Goal: Task Accomplishment & Management: Manage account settings

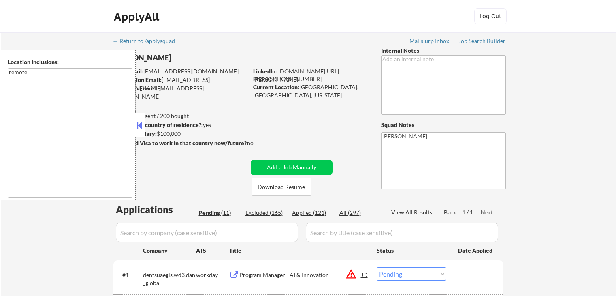
select select ""pending""
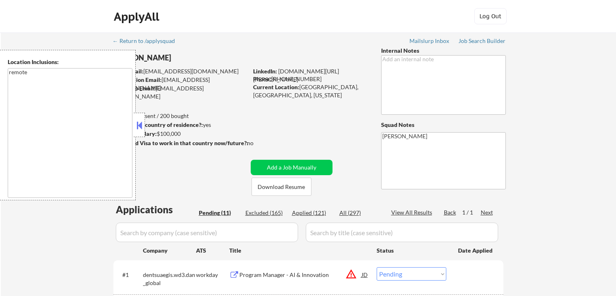
select select ""pending""
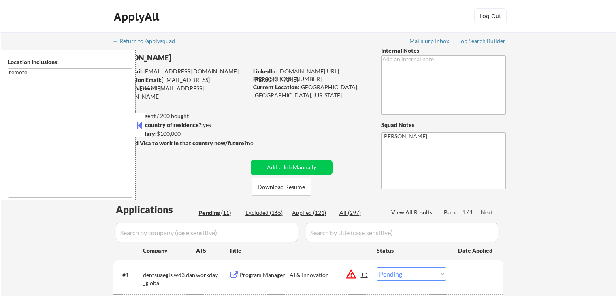
select select ""pending""
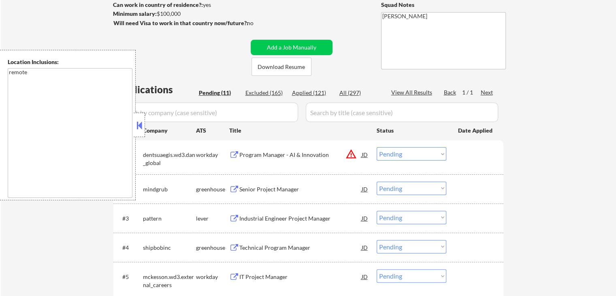
scroll to position [121, 0]
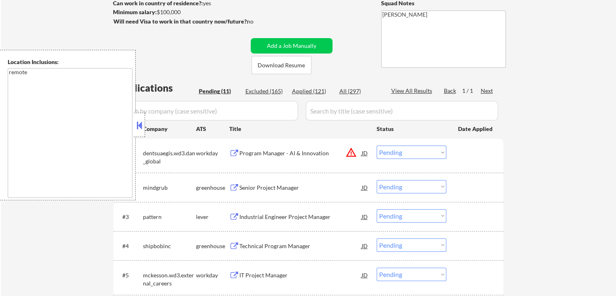
click at [229, 154] on button at bounding box center [234, 153] width 10 height 8
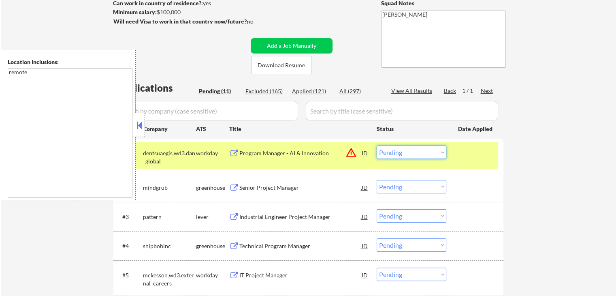
click at [411, 149] on select "Choose an option... Pending Applied Excluded (Questions) Excluded (Expired) Exc…" at bounding box center [412, 151] width 70 height 13
click at [347, 151] on button "warning_amber" at bounding box center [350, 152] width 11 height 11
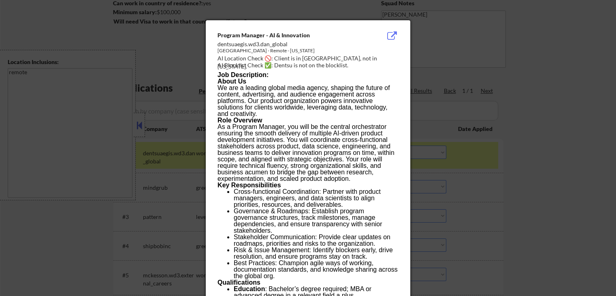
click at [389, 31] on button at bounding box center [391, 36] width 13 height 10
click at [491, 86] on div at bounding box center [308, 148] width 616 height 296
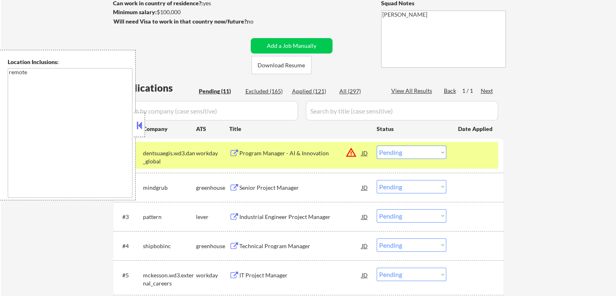
click at [408, 155] on select "Choose an option... Pending Applied Excluded (Questions) Excluded (Expired) Exc…" at bounding box center [412, 151] width 70 height 13
click at [377, 145] on select "Choose an option... Pending Applied Excluded (Questions) Excluded (Expired) Exc…" at bounding box center [412, 151] width 70 height 13
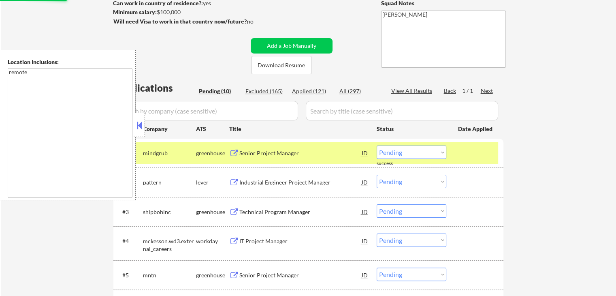
click at [232, 152] on button at bounding box center [234, 153] width 10 height 8
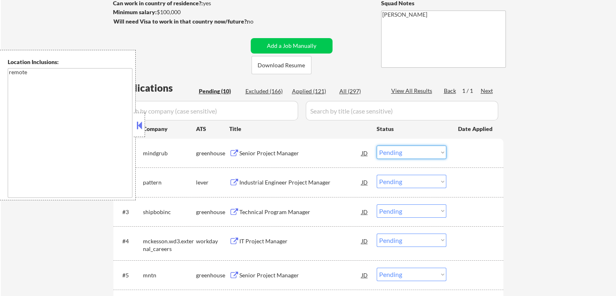
click at [417, 154] on select "Choose an option... Pending Applied Excluded (Questions) Excluded (Expired) Exc…" at bounding box center [412, 151] width 70 height 13
click at [377, 145] on select "Choose an option... Pending Applied Excluded (Questions) Excluded (Expired) Exc…" at bounding box center [412, 151] width 70 height 13
click at [234, 178] on div "Industrial Engineer Project Manager JD" at bounding box center [299, 182] width 140 height 15
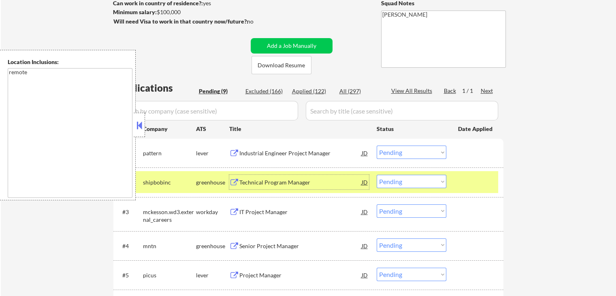
click at [398, 151] on select "Choose an option... Pending Applied Excluded (Questions) Excluded (Expired) Exc…" at bounding box center [412, 151] width 70 height 13
click at [377, 145] on select "Choose an option... Pending Applied Excluded (Questions) Excluded (Expired) Exc…" at bounding box center [412, 151] width 70 height 13
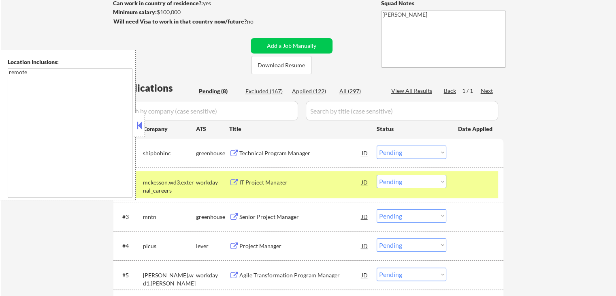
click at [233, 152] on button at bounding box center [234, 153] width 10 height 8
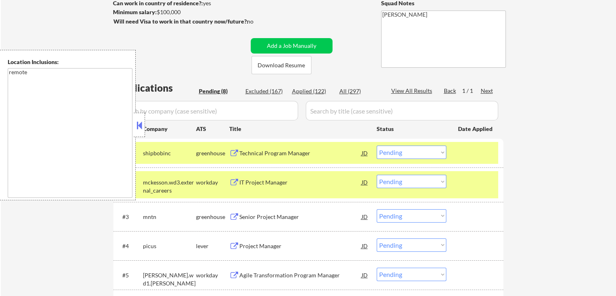
click at [409, 155] on select "Choose an option... Pending Applied Excluded (Questions) Excluded (Expired) Exc…" at bounding box center [412, 151] width 70 height 13
click at [377, 145] on select "Choose an option... Pending Applied Excluded (Questions) Excluded (Expired) Exc…" at bounding box center [412, 151] width 70 height 13
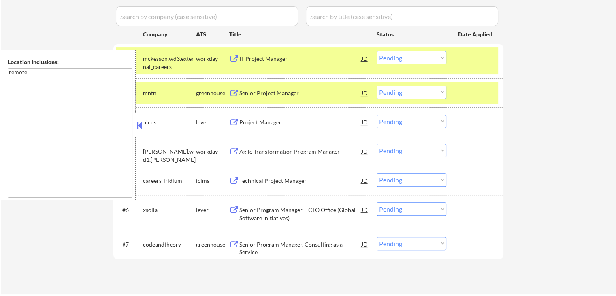
scroll to position [202, 0]
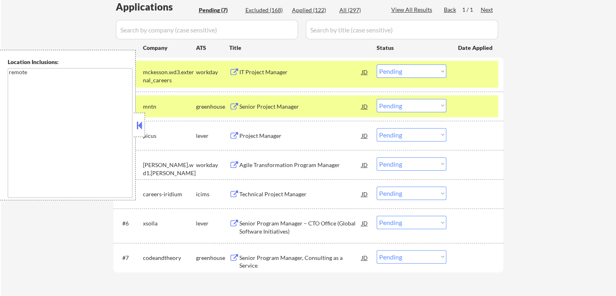
click at [231, 69] on button at bounding box center [234, 72] width 10 height 8
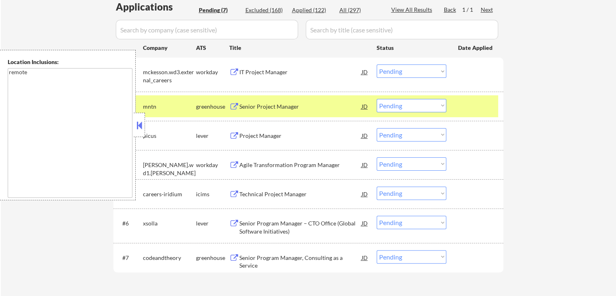
click at [394, 72] on select "Choose an option... Pending Applied Excluded (Questions) Excluded (Expired) Exc…" at bounding box center [412, 70] width 70 height 13
click at [377, 64] on select "Choose an option... Pending Applied Excluded (Questions) Excluded (Expired) Exc…" at bounding box center [412, 70] width 70 height 13
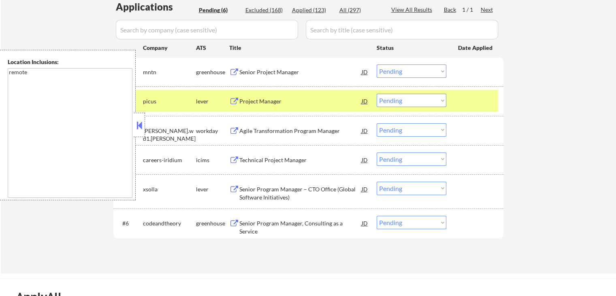
click at [233, 70] on button at bounding box center [234, 72] width 10 height 8
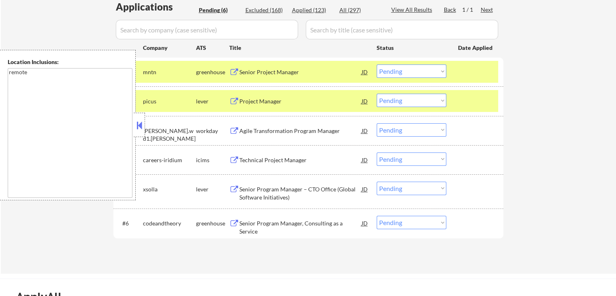
click at [404, 63] on div "#1 mntn greenhouse Senior Project Manager JD warning_amber Choose an option... …" at bounding box center [307, 72] width 382 height 22
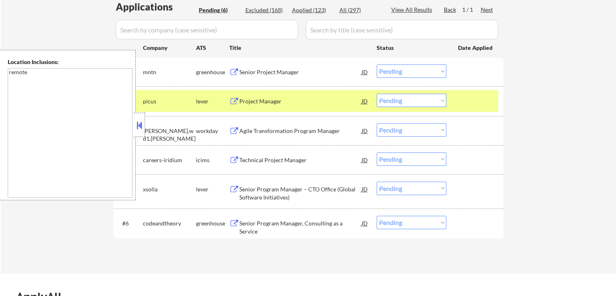
click at [393, 68] on select "Choose an option... Pending Applied Excluded (Questions) Excluded (Expired) Exc…" at bounding box center [412, 70] width 70 height 13
click at [377, 64] on select "Choose an option... Pending Applied Excluded (Questions) Excluded (Expired) Exc…" at bounding box center [412, 70] width 70 height 13
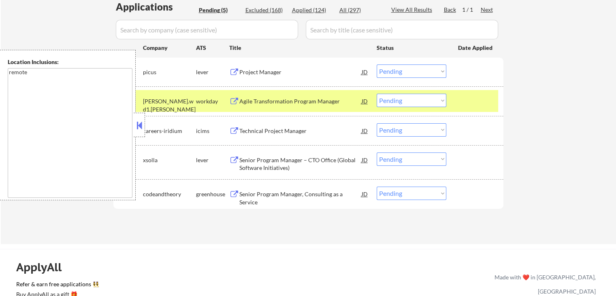
click at [235, 71] on button at bounding box center [234, 72] width 10 height 8
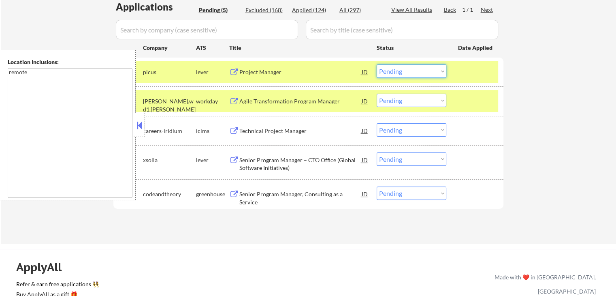
click at [400, 70] on select "Choose an option... Pending Applied Excluded (Questions) Excluded (Expired) Exc…" at bounding box center [412, 70] width 70 height 13
click at [377, 64] on select "Choose an option... Pending Applied Excluded (Questions) Excluded (Expired) Exc…" at bounding box center [412, 70] width 70 height 13
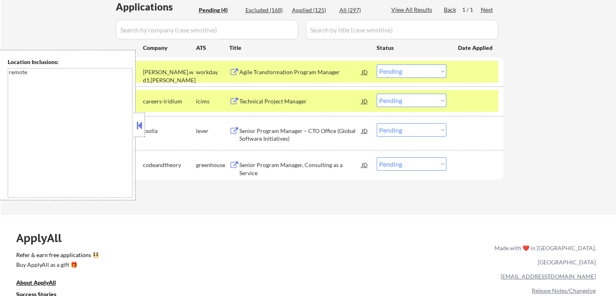
click at [230, 71] on button at bounding box center [234, 72] width 10 height 8
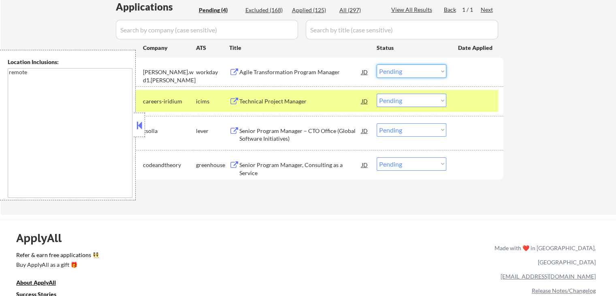
click at [402, 67] on select "Choose an option... Pending Applied Excluded (Questions) Excluded (Expired) Exc…" at bounding box center [412, 70] width 70 height 13
click at [377, 64] on select "Choose an option... Pending Applied Excluded (Questions) Excluded (Expired) Exc…" at bounding box center [412, 70] width 70 height 13
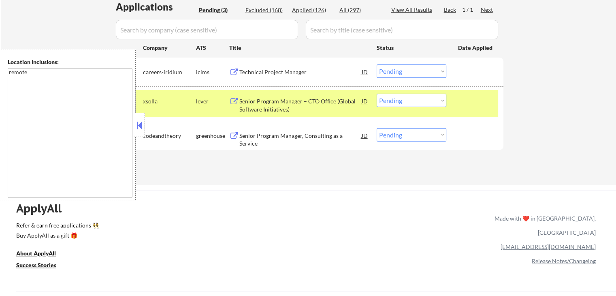
click at [232, 71] on button at bounding box center [234, 72] width 10 height 8
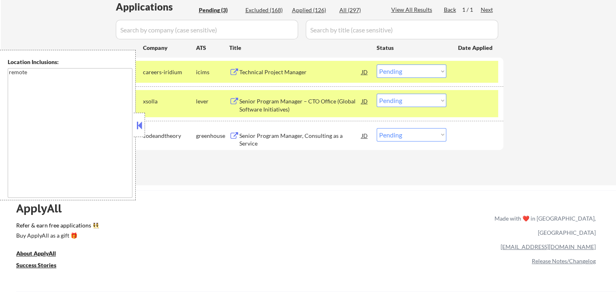
click at [400, 74] on select "Choose an option... Pending Applied Excluded (Questions) Excluded (Expired) Exc…" at bounding box center [412, 70] width 70 height 13
click at [377, 64] on select "Choose an option... Pending Applied Excluded (Questions) Excluded (Expired) Exc…" at bounding box center [412, 70] width 70 height 13
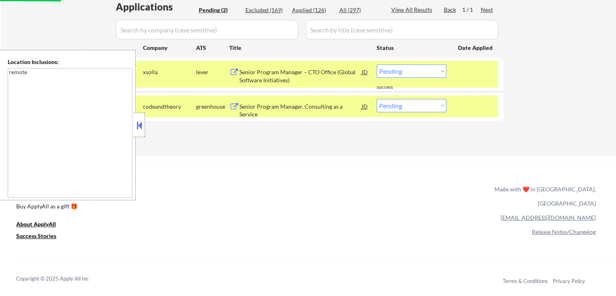
click at [233, 68] on button at bounding box center [234, 72] width 10 height 8
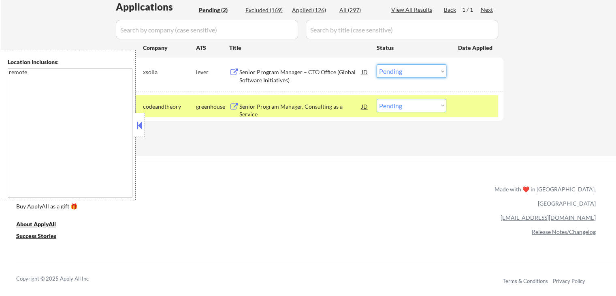
click at [409, 70] on select "Choose an option... Pending Applied Excluded (Questions) Excluded (Expired) Exc…" at bounding box center [412, 70] width 70 height 13
click at [377, 64] on select "Choose an option... Pending Applied Excluded (Questions) Excluded (Expired) Exc…" at bounding box center [412, 70] width 70 height 13
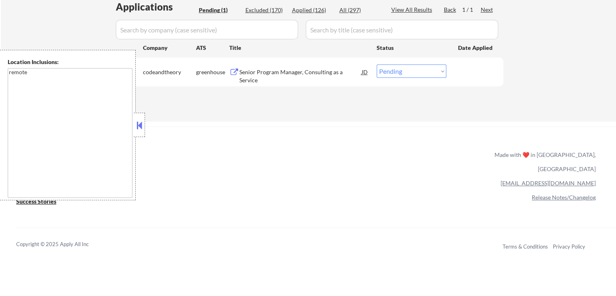
click at [231, 70] on button at bounding box center [234, 72] width 10 height 8
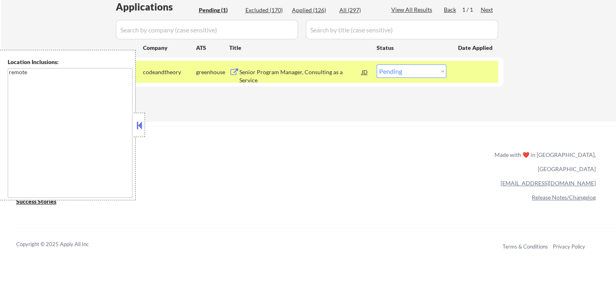
click at [427, 68] on select "Choose an option... Pending Applied Excluded (Questions) Excluded (Expired) Exc…" at bounding box center [412, 70] width 70 height 13
select select ""excluded__location_""
click at [377, 64] on select "Choose an option... Pending Applied Excluded (Questions) Excluded (Expired) Exc…" at bounding box center [412, 70] width 70 height 13
